Goal: Information Seeking & Learning: Learn about a topic

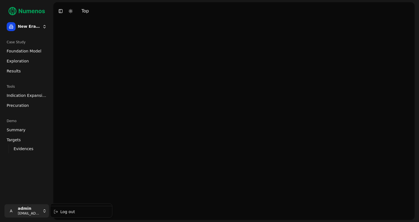
click at [34, 210] on html "New Era Therapeutics Case Study Foundation Model Exploration Results Tools Indi…" at bounding box center [209, 111] width 419 height 222
click at [69, 214] on div "Log out" at bounding box center [80, 212] width 59 height 9
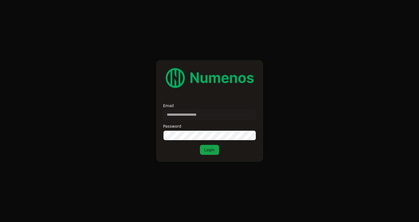
type input "**********"
click at [205, 115] on input "**********" at bounding box center [209, 115] width 93 height 10
type input "**********"
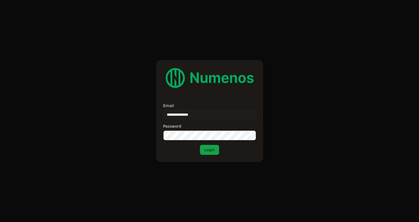
click at [333, 84] on form "**********" at bounding box center [209, 111] width 419 height 222
click at [79, 29] on form "**********" at bounding box center [209, 111] width 419 height 222
type input "**********"
click at [198, 155] on div "**********" at bounding box center [209, 110] width 107 height 101
click at [208, 152] on button "Login" at bounding box center [209, 150] width 19 height 10
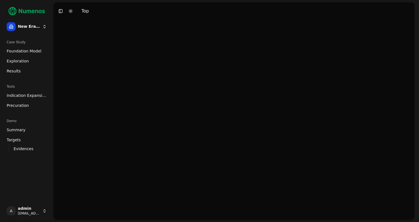
click at [22, 53] on span "Foundation Model" at bounding box center [24, 51] width 35 height 6
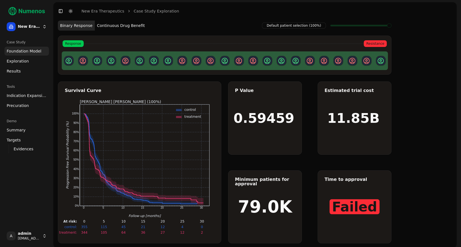
click at [123, 25] on button "Continuous Drug Benefit" at bounding box center [121, 26] width 52 height 10
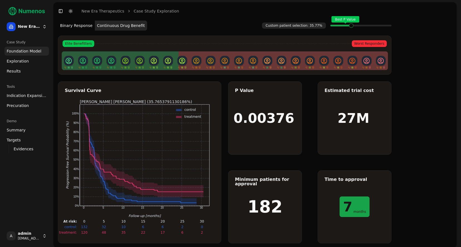
click at [25, 61] on span "Exploration" at bounding box center [18, 61] width 22 height 6
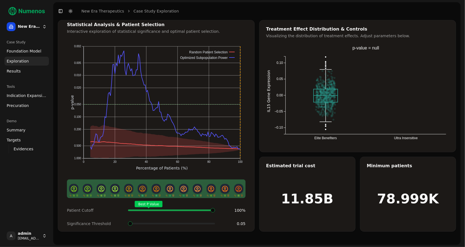
click at [215, 205] on div "Best P Value" at bounding box center [171, 210] width 87 height 11
click at [128, 221] on span at bounding box center [130, 223] width 4 height 4
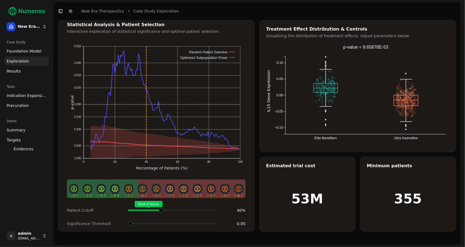
click at [160, 205] on div "Best P Value" at bounding box center [171, 210] width 87 height 11
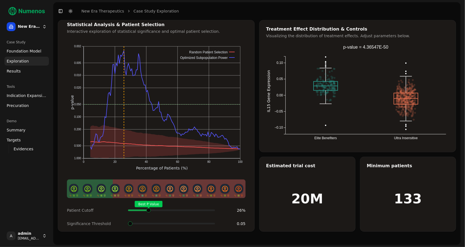
click at [161, 209] on span at bounding box center [161, 210] width 1 height 2
click at [183, 222] on span at bounding box center [185, 223] width 4 height 4
click at [39, 94] on span "Indication Expansion" at bounding box center [27, 96] width 40 height 6
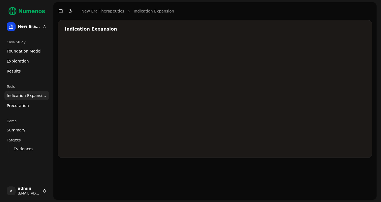
click at [333, 72] on div at bounding box center [231, 95] width 333 height 111
click at [299, 88] on div at bounding box center [231, 95] width 333 height 111
click at [304, 88] on div at bounding box center [231, 95] width 333 height 111
click at [330, 72] on div at bounding box center [231, 95] width 333 height 111
click at [264, 93] on div at bounding box center [231, 95] width 333 height 111
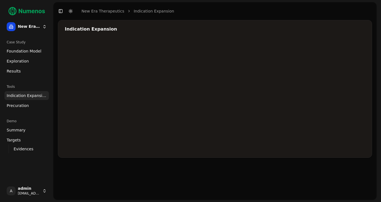
click at [265, 95] on div at bounding box center [231, 95] width 333 height 111
click at [299, 100] on div at bounding box center [231, 95] width 333 height 111
click at [294, 83] on div at bounding box center [231, 95] width 333 height 111
click at [294, 100] on div at bounding box center [231, 95] width 333 height 111
click at [294, 82] on div at bounding box center [231, 95] width 333 height 111
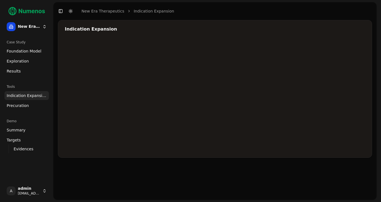
click at [197, 44] on div at bounding box center [231, 95] width 333 height 111
drag, startPoint x: 197, startPoint y: 44, endPoint x: 231, endPoint y: 43, distance: 33.9
click at [231, 43] on div at bounding box center [231, 95] width 333 height 111
drag, startPoint x: 217, startPoint y: 87, endPoint x: 188, endPoint y: 86, distance: 28.6
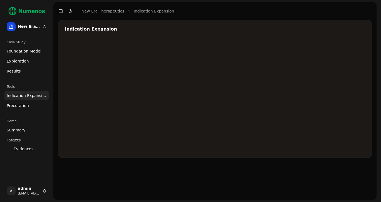
click at [188, 86] on div at bounding box center [231, 95] width 333 height 111
click at [292, 139] on div at bounding box center [231, 95] width 333 height 111
click at [28, 96] on span "Indication Expansion" at bounding box center [27, 96] width 40 height 6
